Goal: Communication & Community: Answer question/provide support

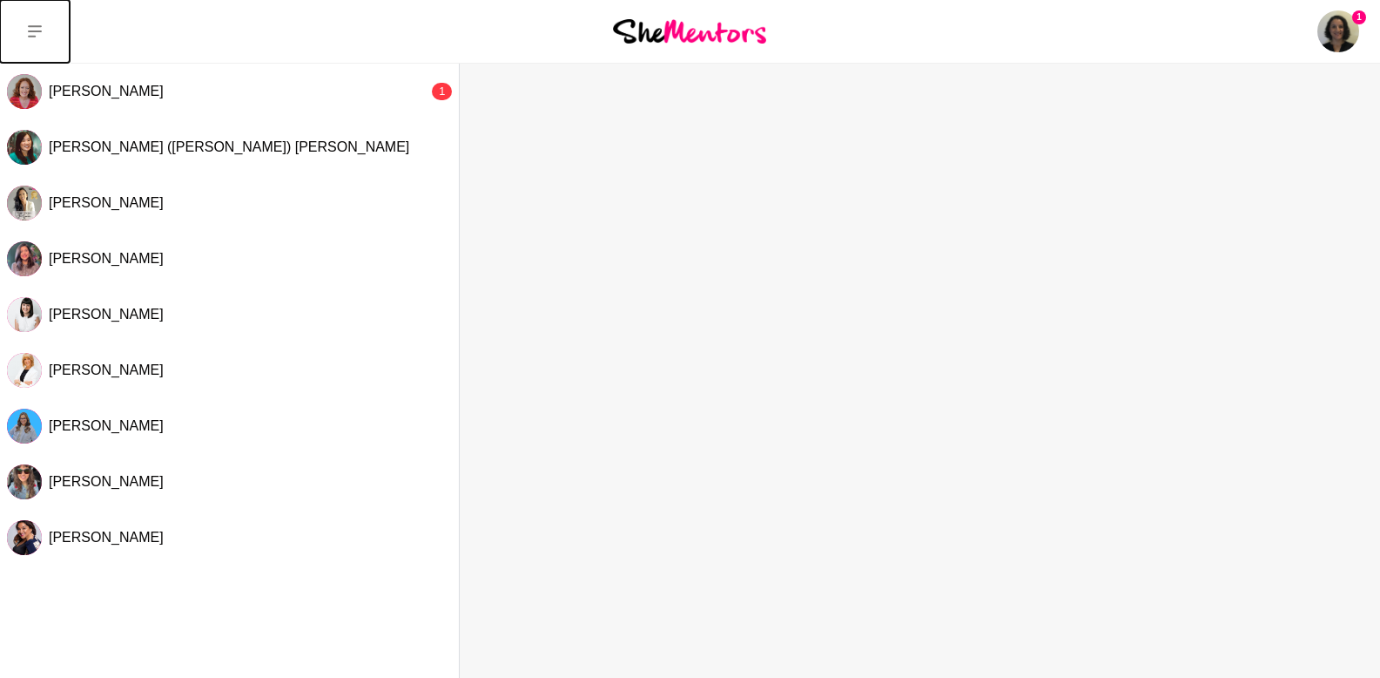
click at [37, 33] on icon at bounding box center [35, 31] width 14 height 14
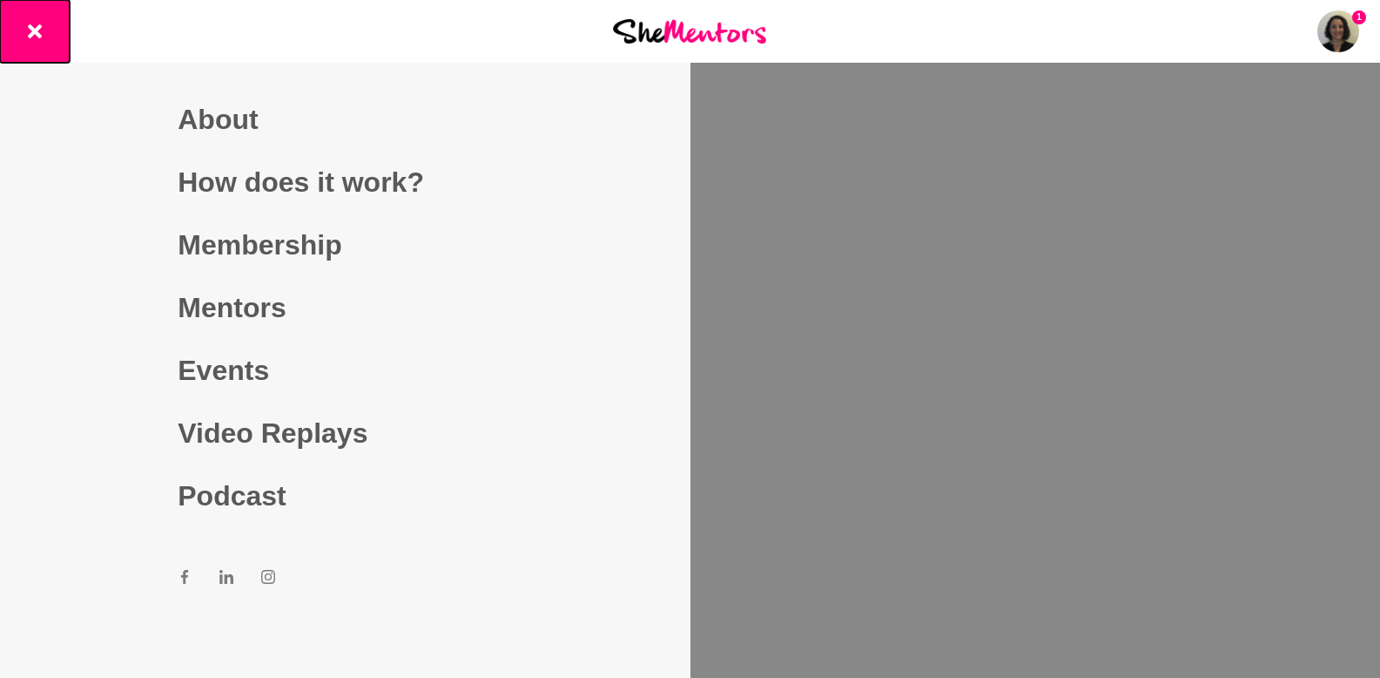
click at [37, 33] on icon at bounding box center [35, 31] width 14 height 14
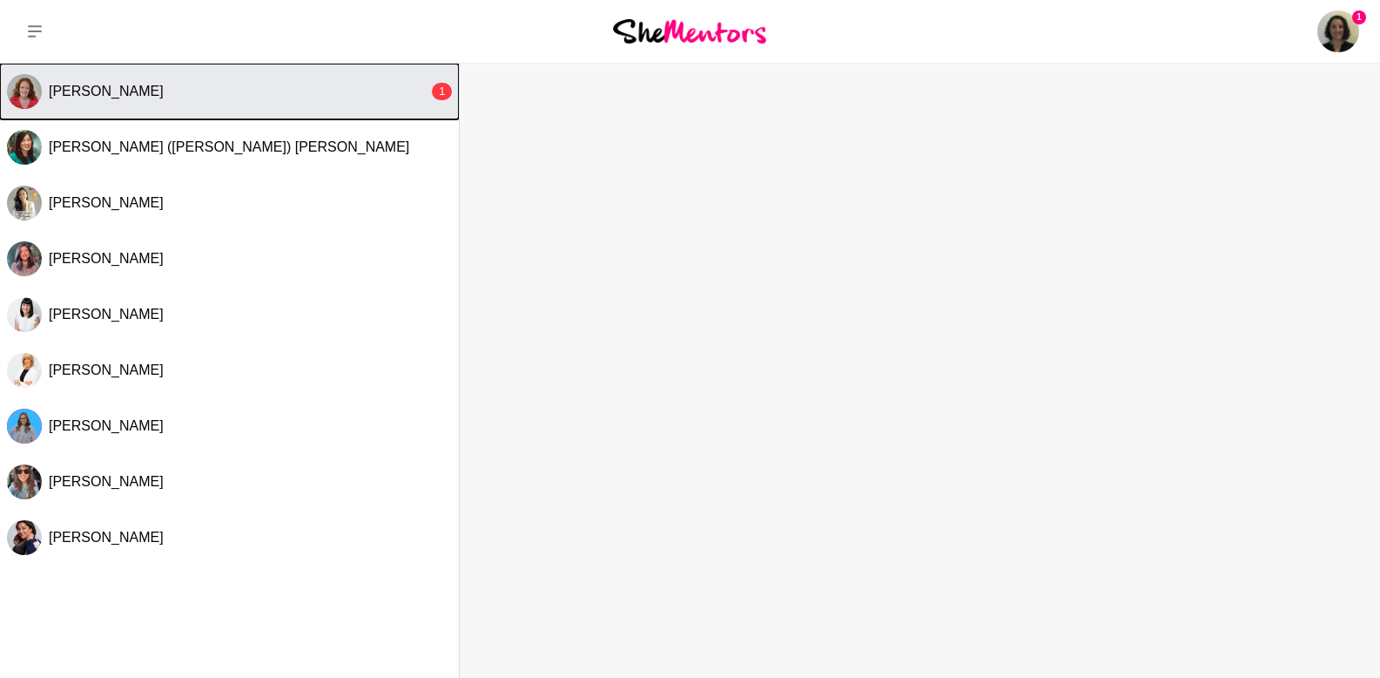
click at [59, 89] on span "[PERSON_NAME]" at bounding box center [106, 91] width 115 height 15
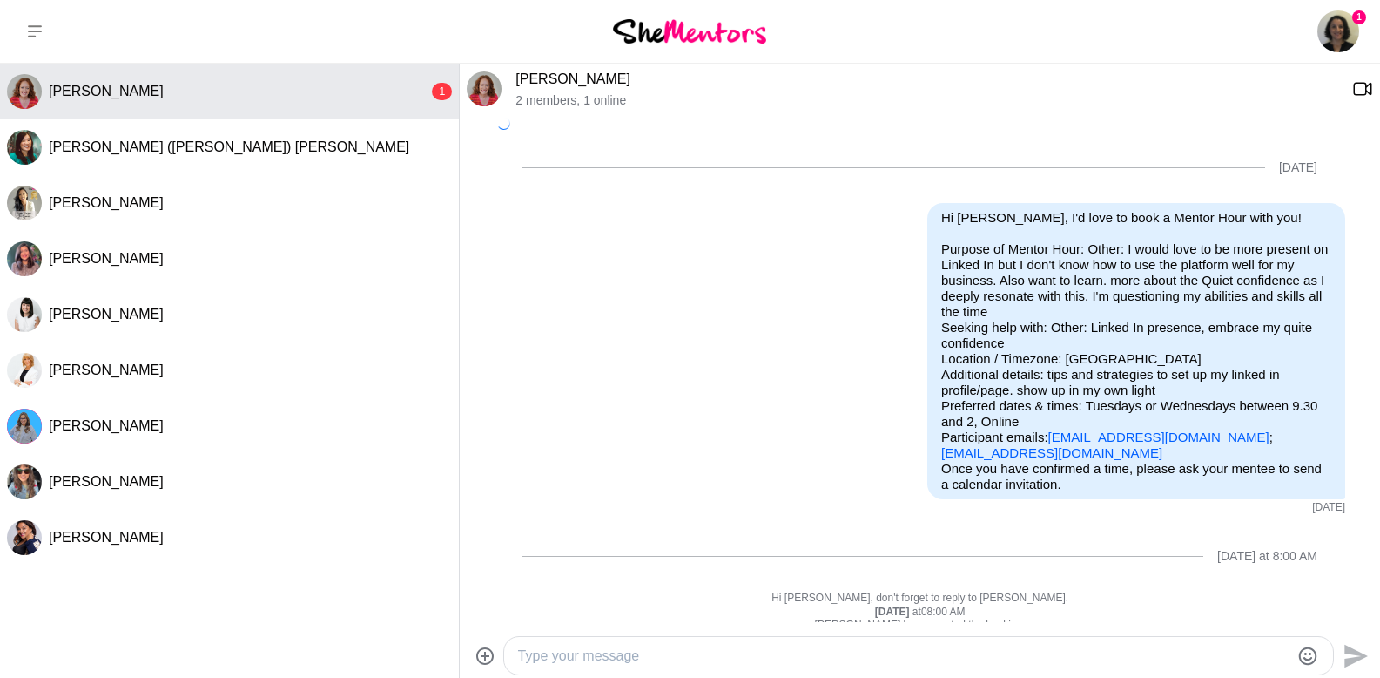
scroll to position [336, 0]
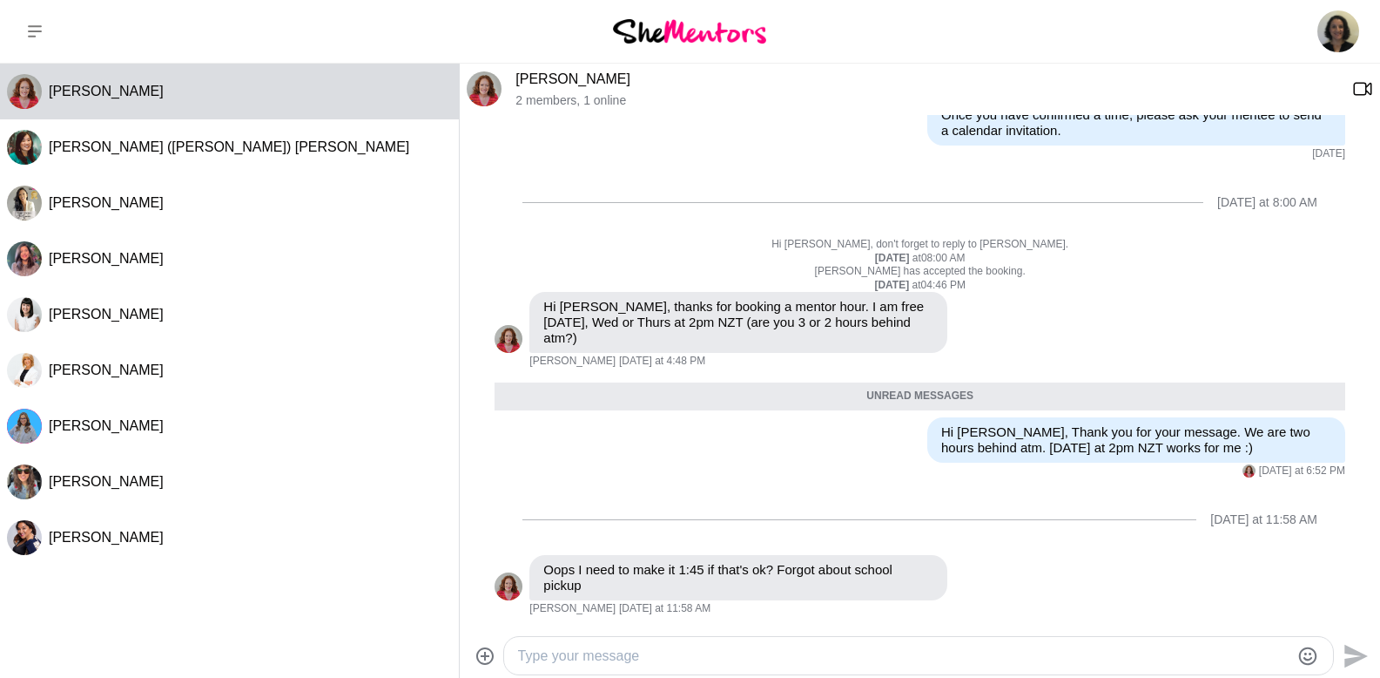
click at [606, 658] on textarea "Type your message" at bounding box center [904, 655] width 772 height 21
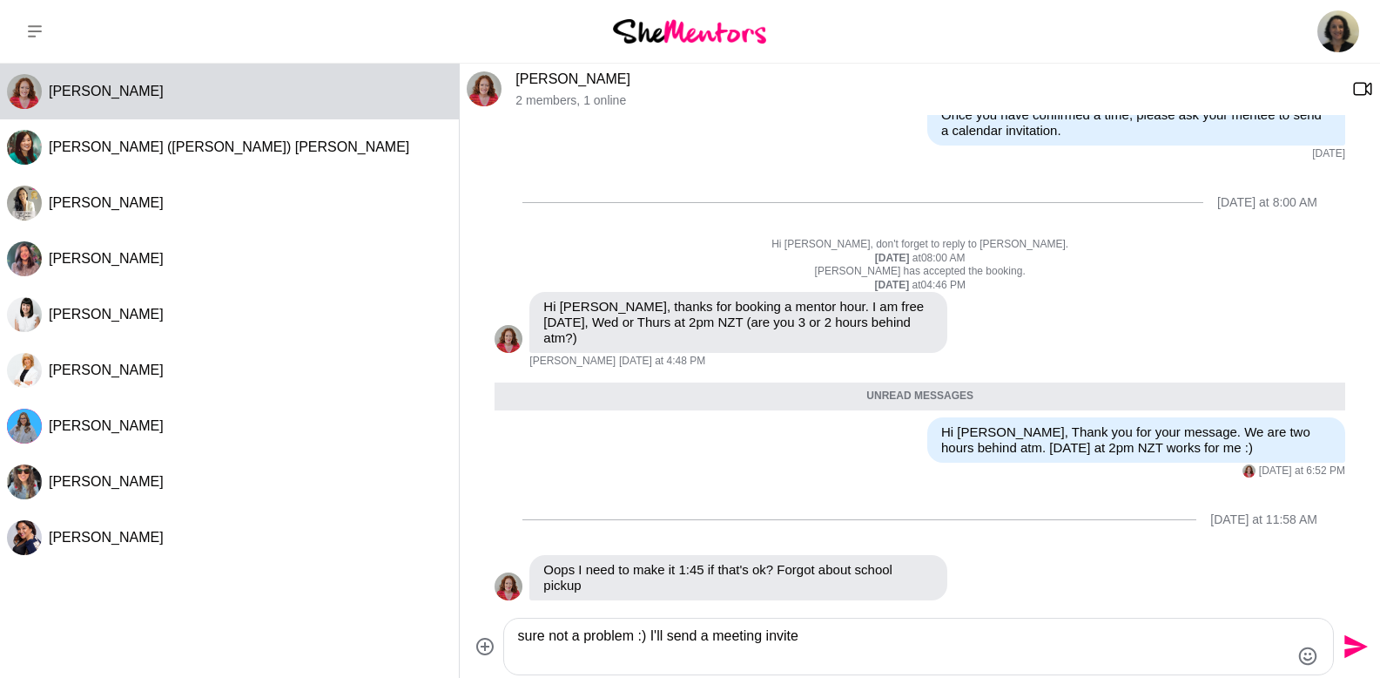
scroll to position [0, 0]
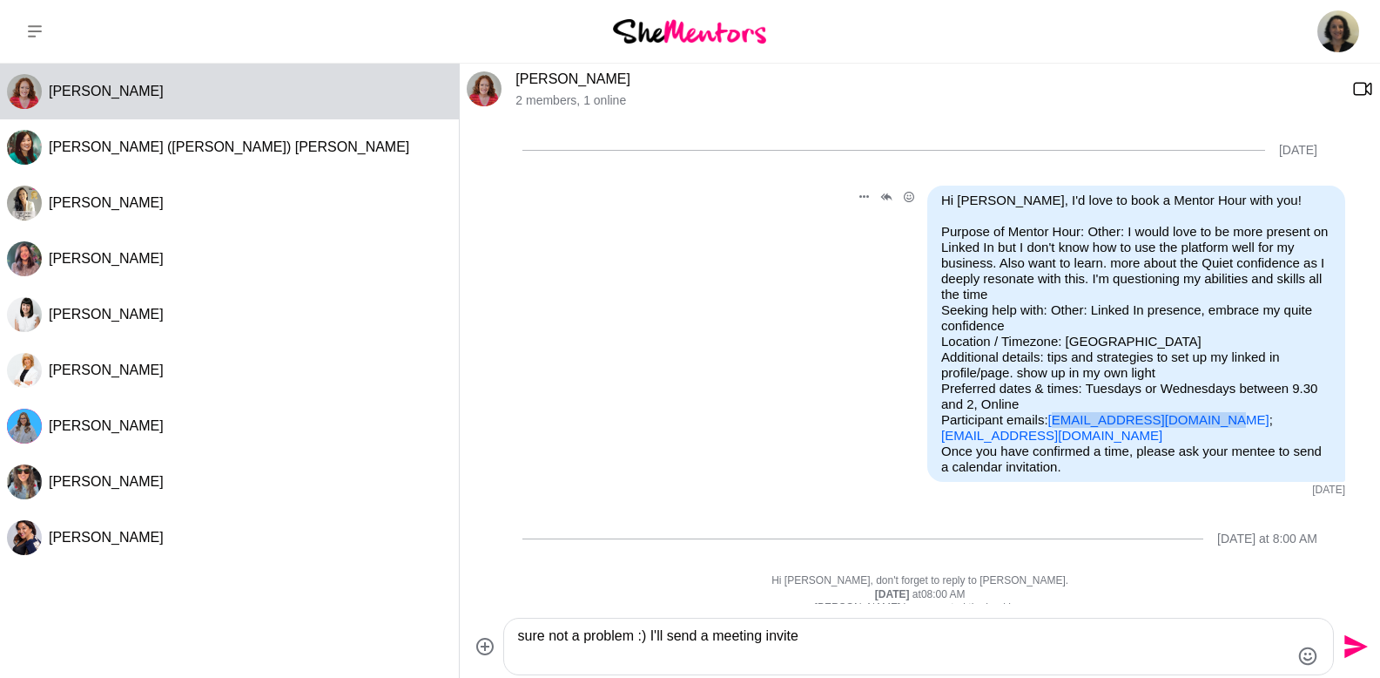
drag, startPoint x: 1216, startPoint y: 421, endPoint x: 1050, endPoint y: 420, distance: 166.4
click at [1047, 419] on p "Purpose of Mentor Hour: Other: I would love to be more present on Linked In but…" at bounding box center [1137, 333] width 390 height 219
copy link "[EMAIL_ADDRESS][DOMAIN_NAME]"
drag, startPoint x: 665, startPoint y: 639, endPoint x: 657, endPoint y: 638, distance: 8.9
click at [657, 638] on textarea "sure not a problem :) I'll send a meeting invite" at bounding box center [904, 646] width 772 height 42
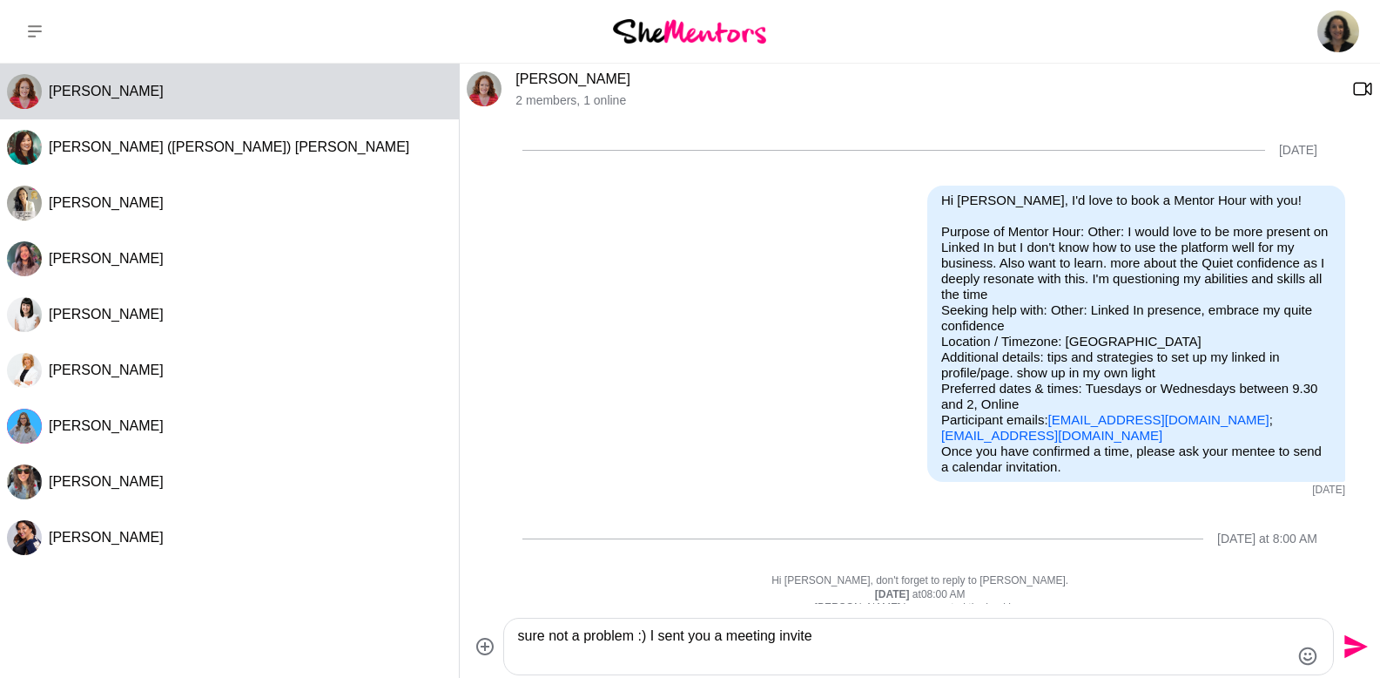
click at [856, 636] on textarea "sure not a problem :) I sent you a meeting invite" at bounding box center [904, 646] width 772 height 42
type textarea "sure not a problem :) I sent you a meeting invite but here is the link just in …"
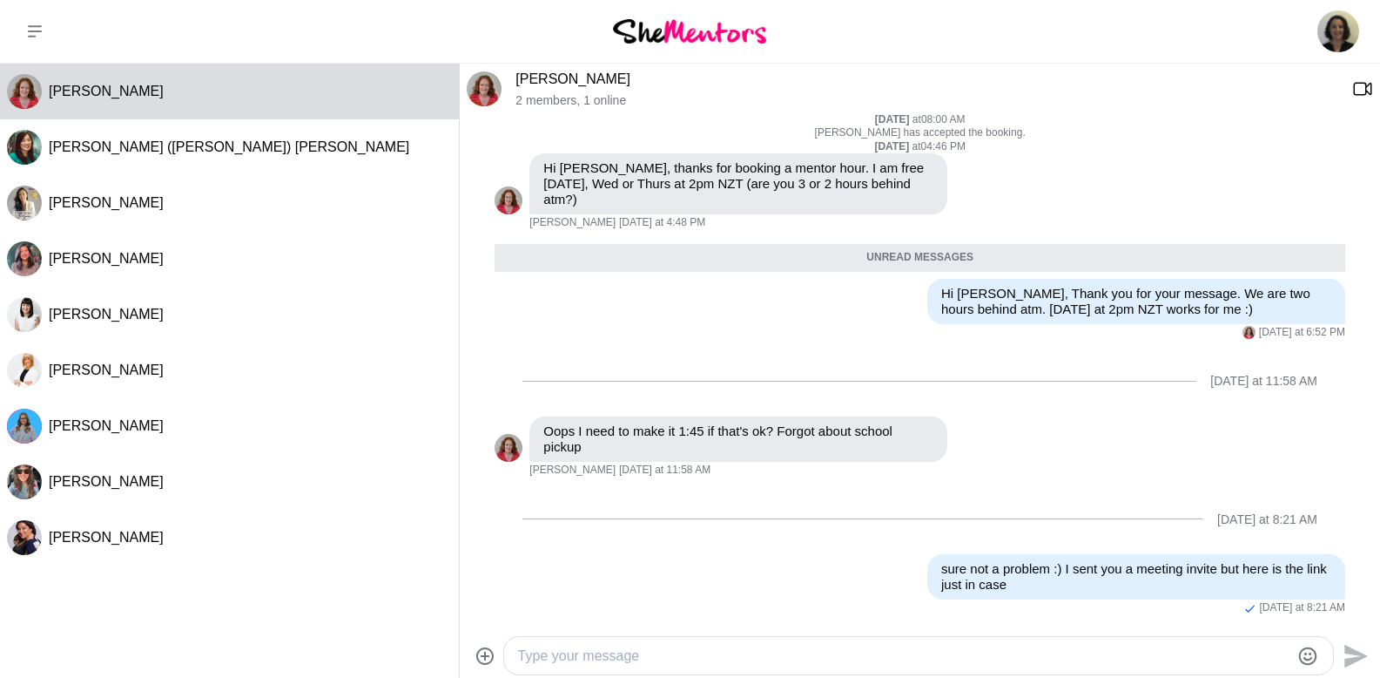
paste textarea "[PERSON_NAME] is inviting you to a scheduled Zoom meeting. Topic: Mentor Hour C…"
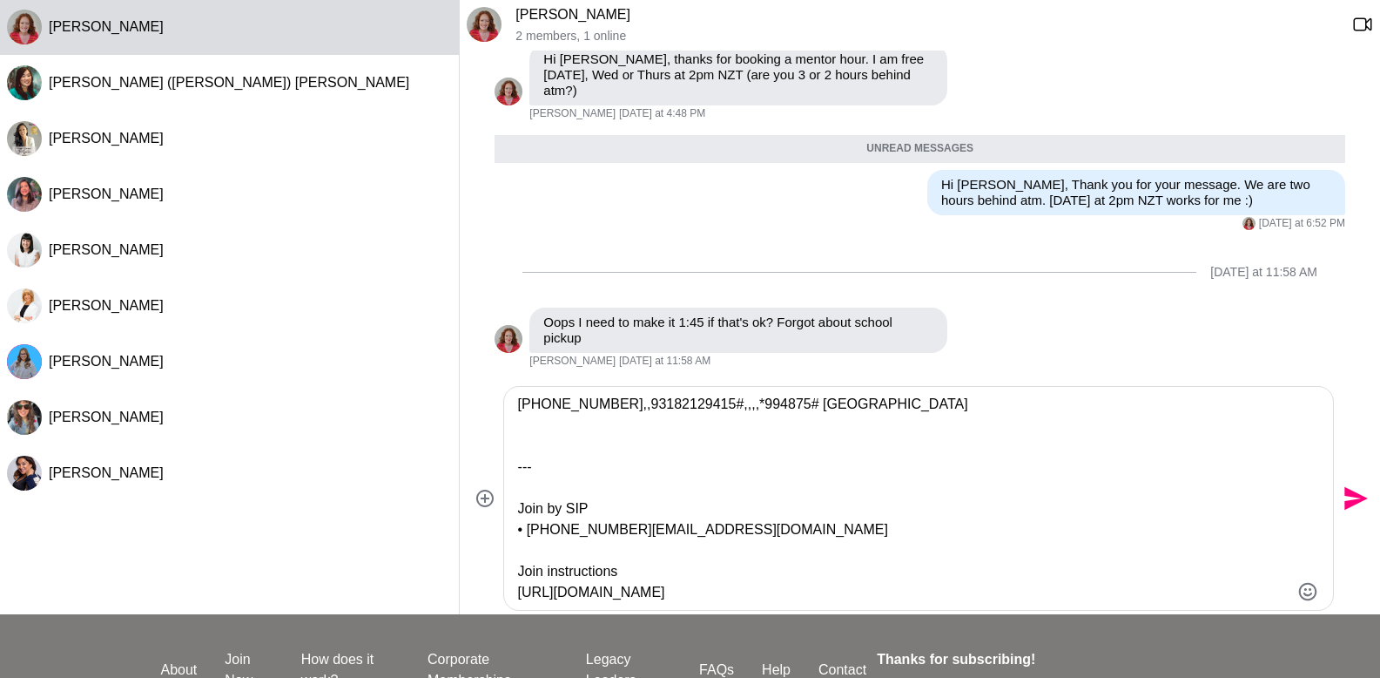
scroll to position [314, 0]
type textarea "[PERSON_NAME] is inviting you to a scheduled Zoom meeting. Topic: Mentor Hour C…"
click at [1359, 498] on icon "Send" at bounding box center [1357, 499] width 24 height 24
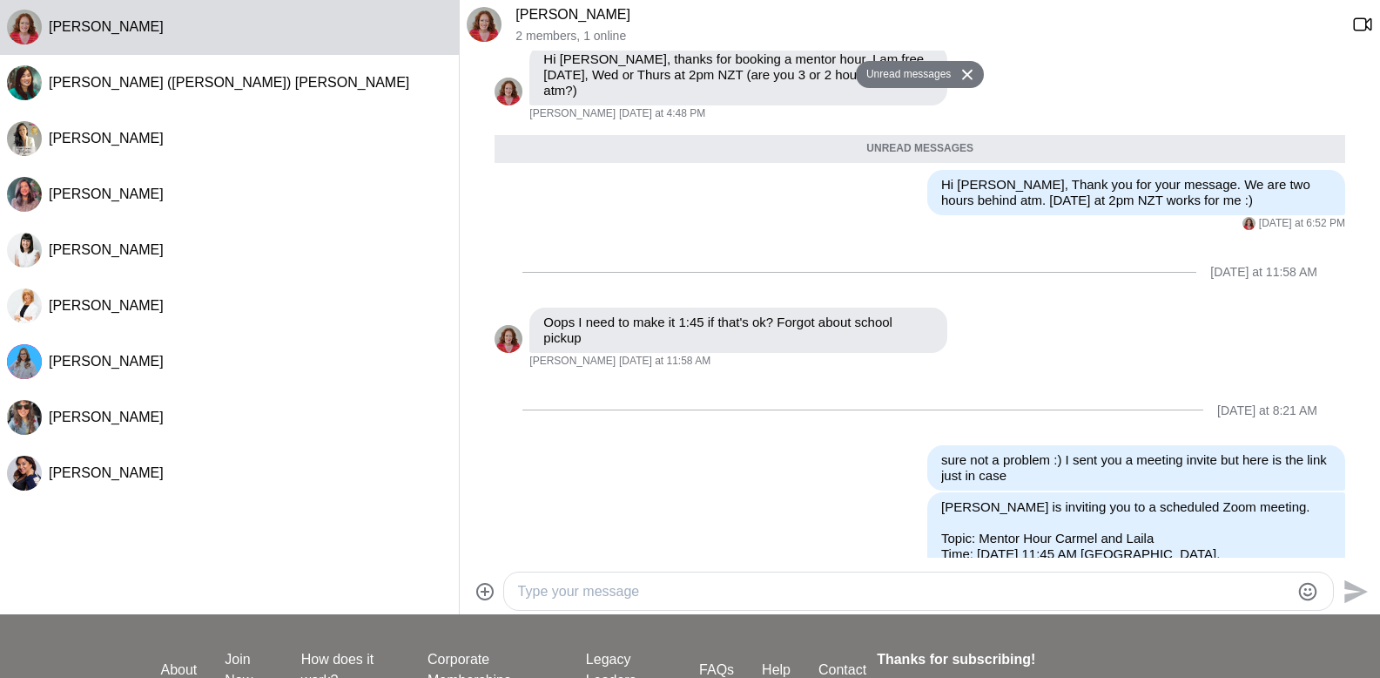
scroll to position [0, 0]
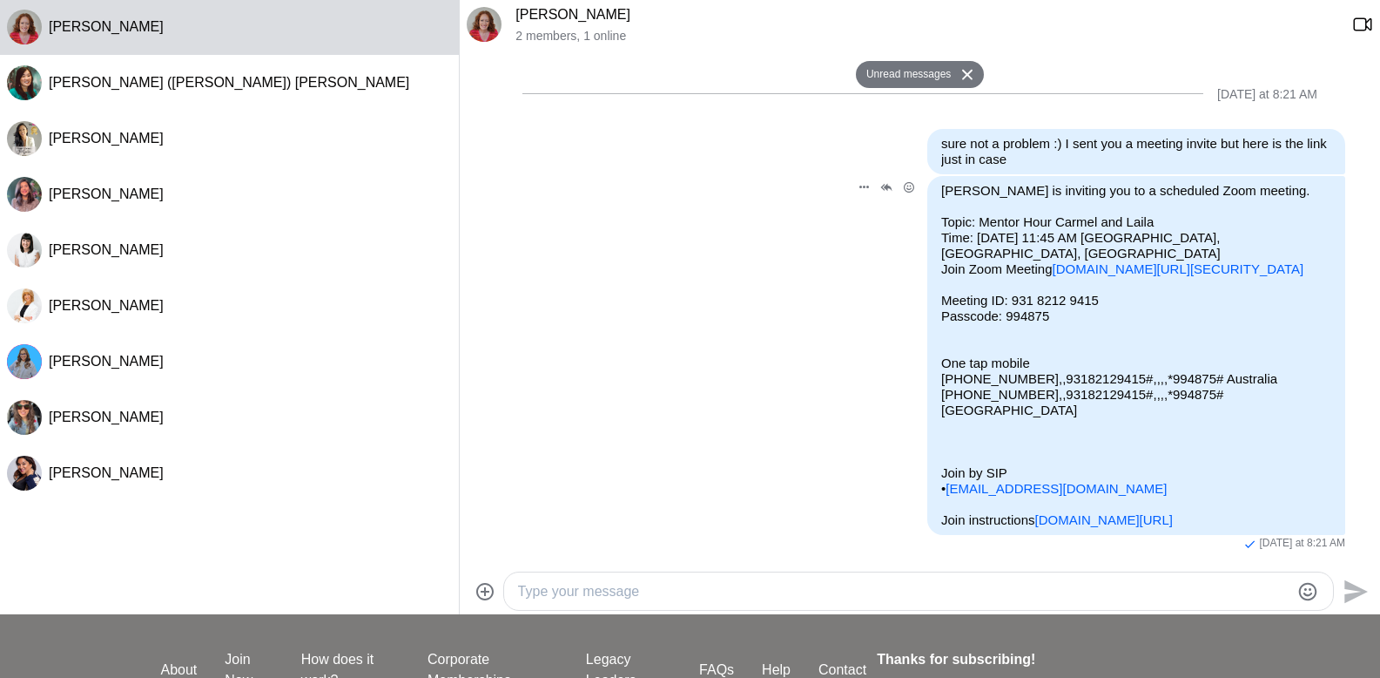
click at [807, 388] on div "Reply Pin Mark as unread Edit Message [PERSON_NAME] is inviting you to a schedu…" at bounding box center [920, 363] width 851 height 375
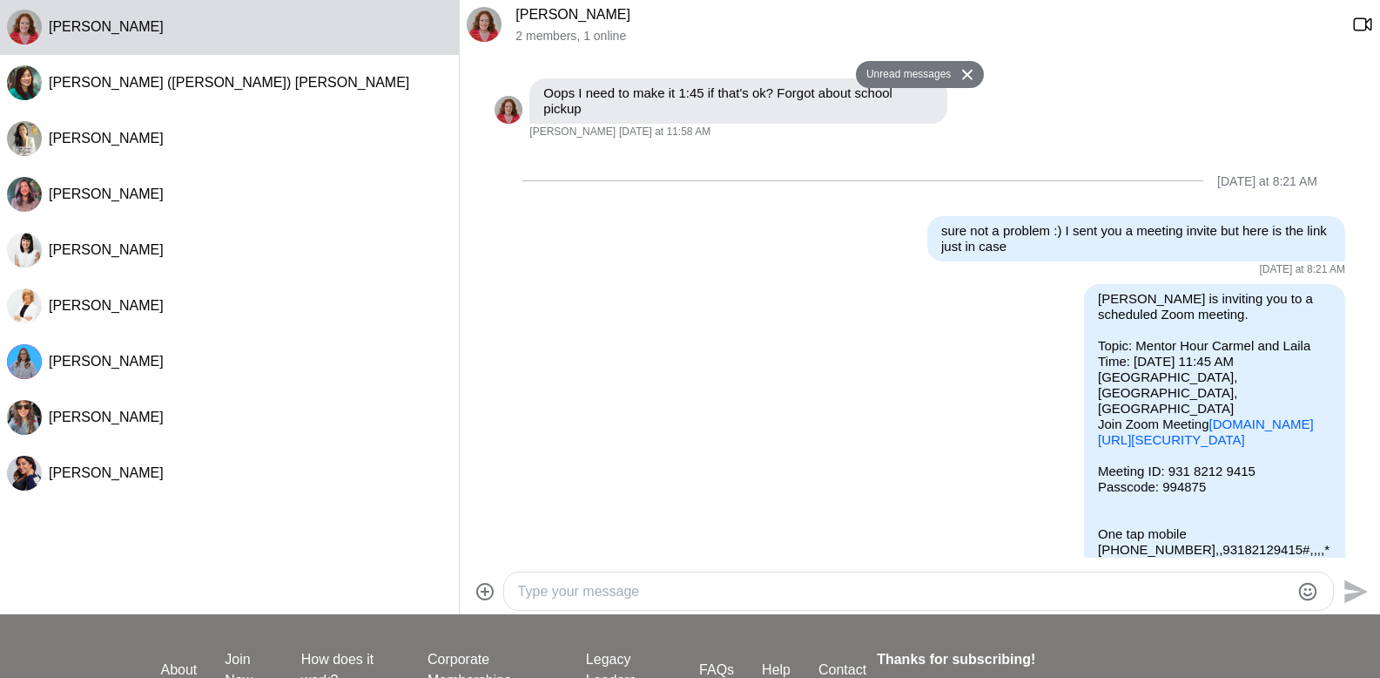
scroll to position [739, 0]
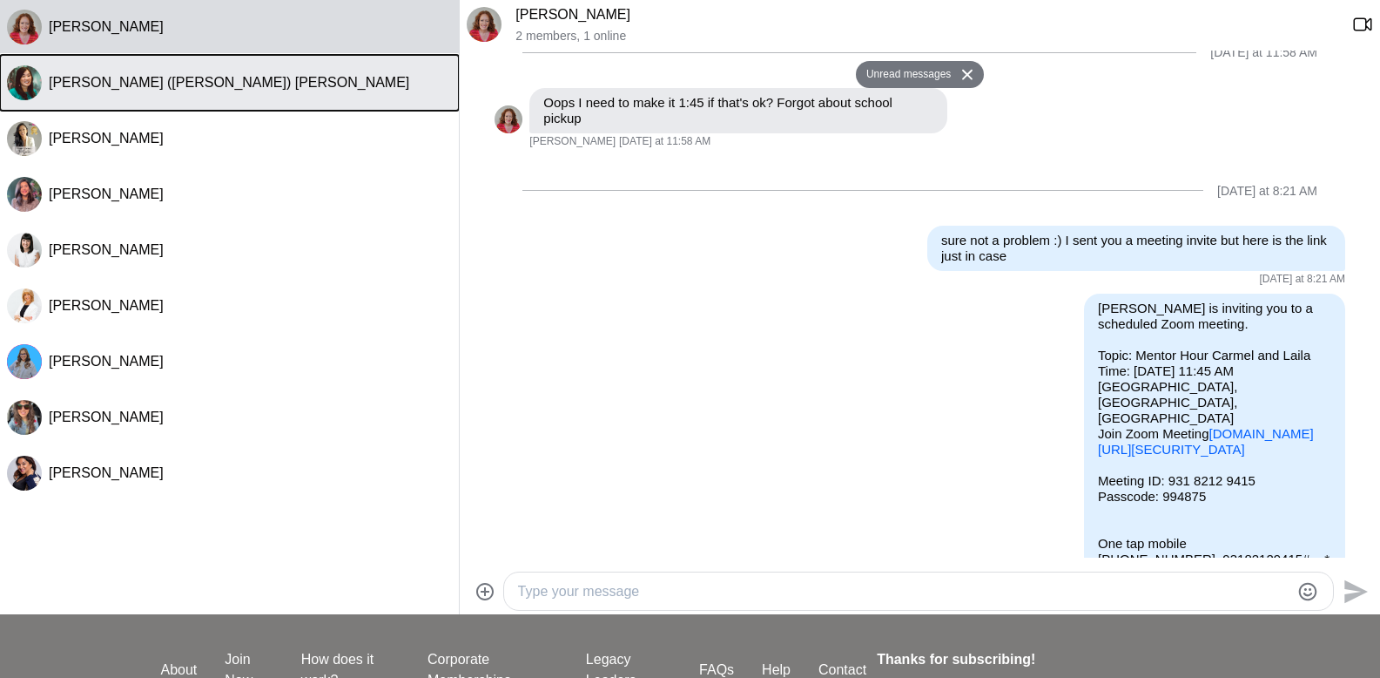
click at [177, 84] on div "[PERSON_NAME] ([PERSON_NAME]) [PERSON_NAME]" at bounding box center [250, 82] width 403 height 17
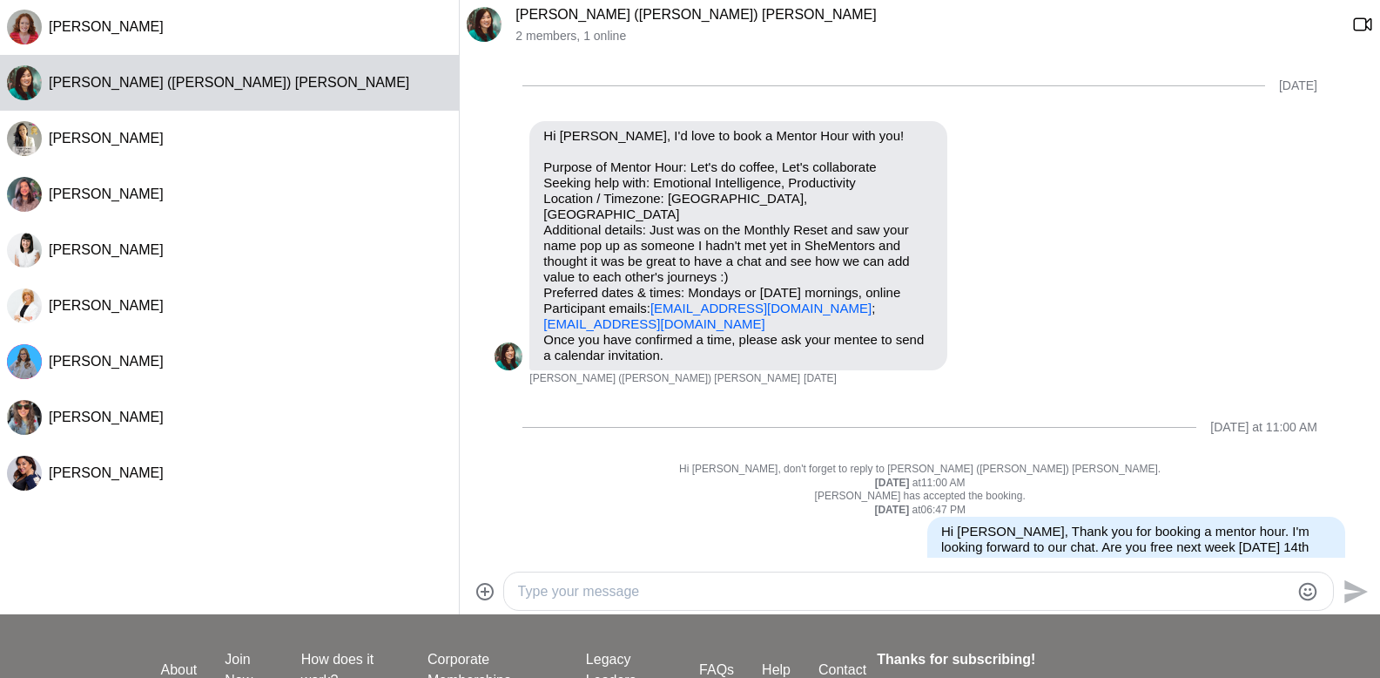
scroll to position [43, 0]
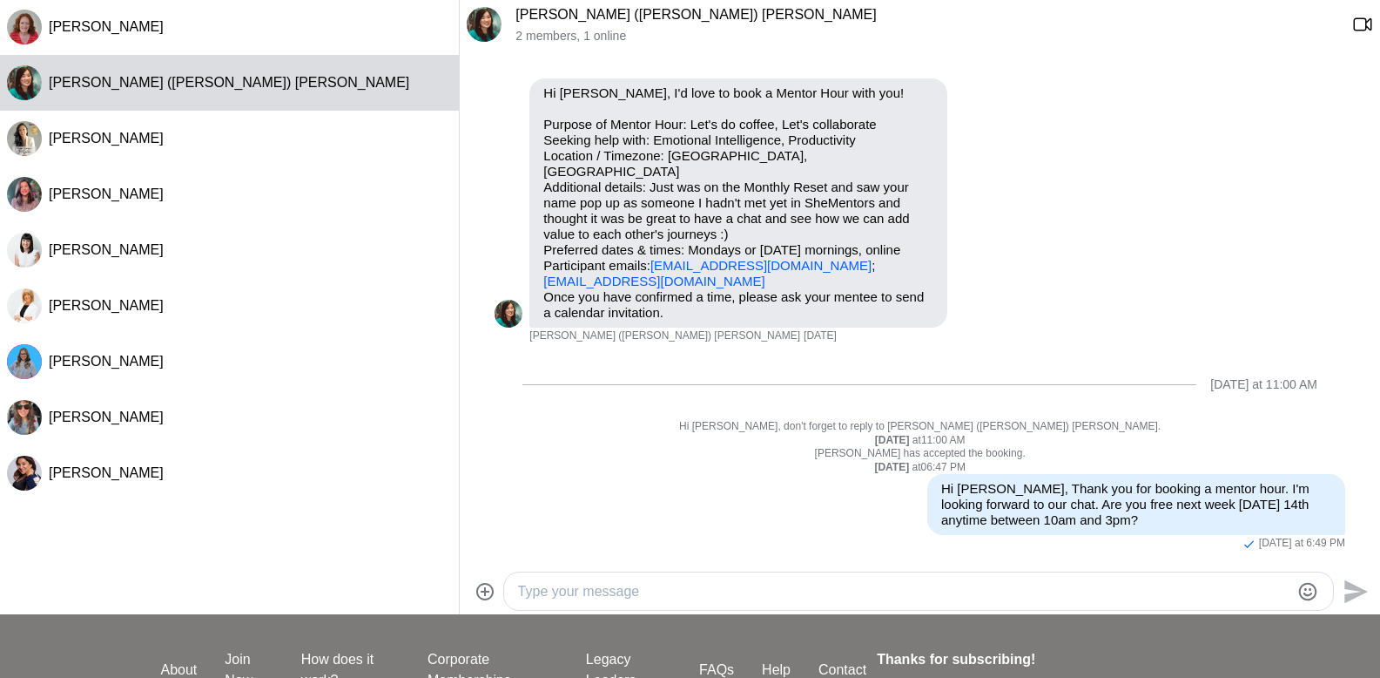
click at [648, 589] on textarea "Type your message" at bounding box center [904, 591] width 772 height 21
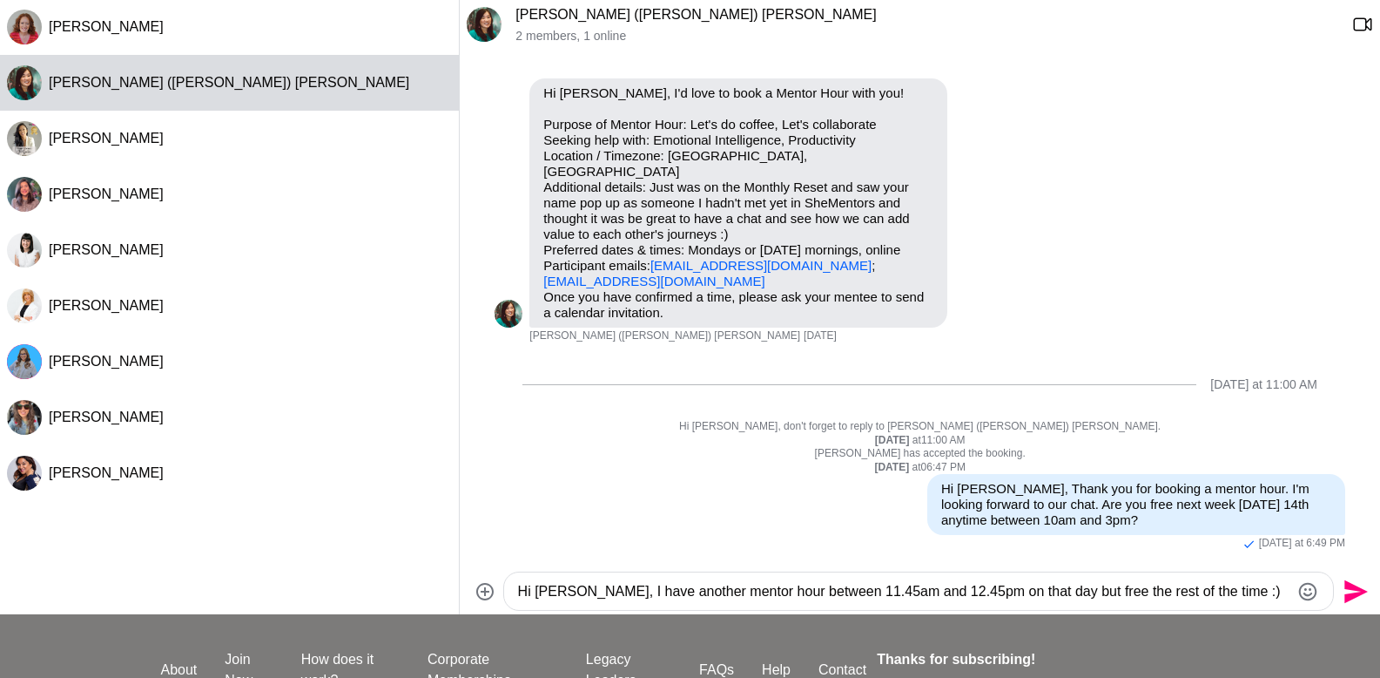
click at [607, 595] on textarea "Hi [PERSON_NAME], I have another mentor hour between 11.45am and 12.45pm on tha…" at bounding box center [904, 591] width 772 height 21
click at [1257, 591] on textarea "Hi [PERSON_NAME], I have just booked another mentor hour between 11.45am and 12…" at bounding box center [904, 591] width 772 height 21
type textarea "Hi [PERSON_NAME], I have just booked another mentor hour between 11.45am and 12…"
click at [1353, 582] on icon "Send" at bounding box center [1354, 591] width 28 height 28
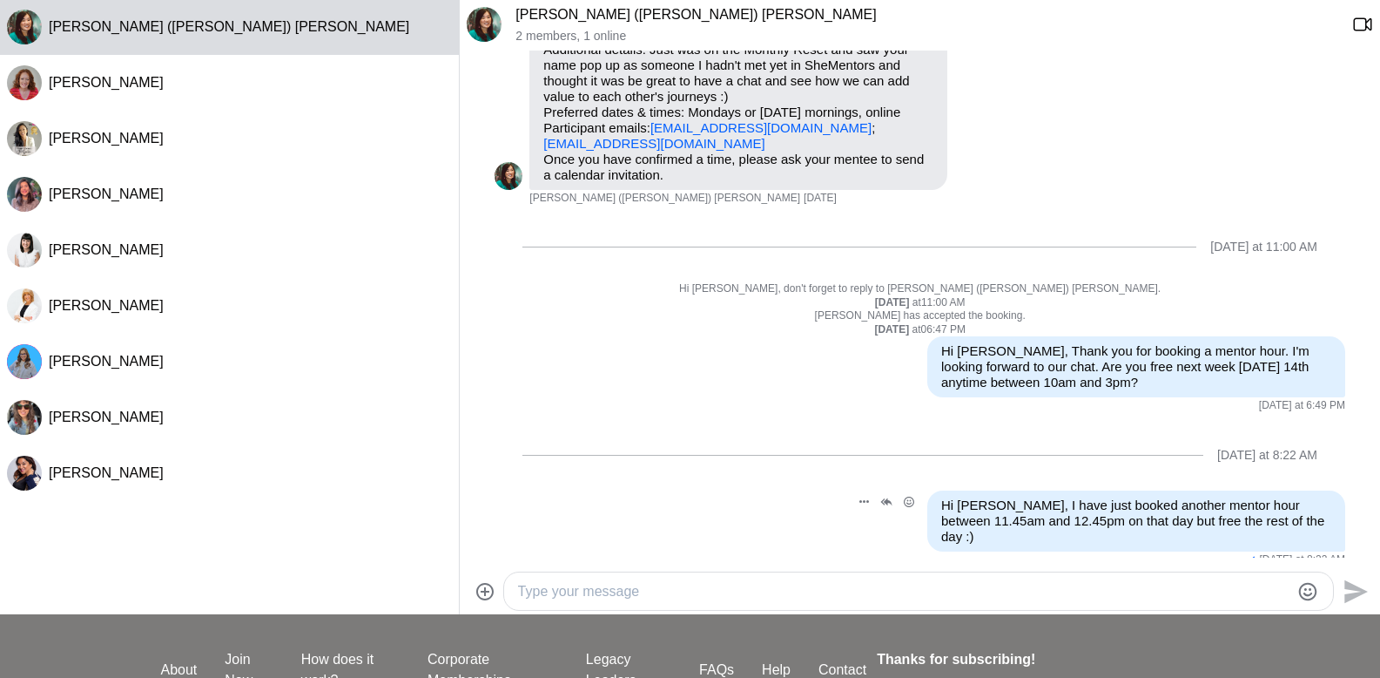
scroll to position [9, 0]
